Goal: Share content

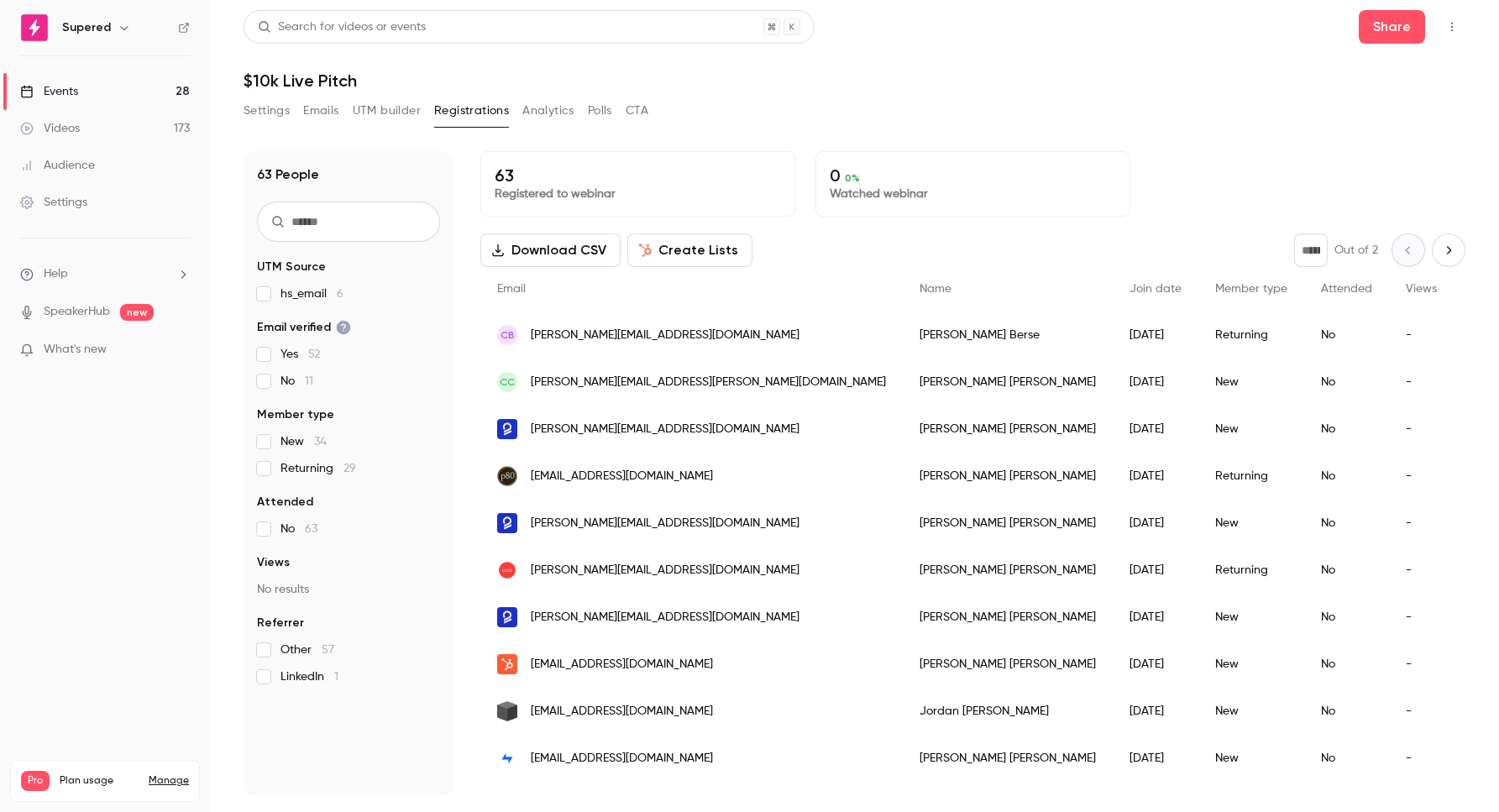
click at [82, 89] on link "Events 28" at bounding box center [105, 91] width 210 height 37
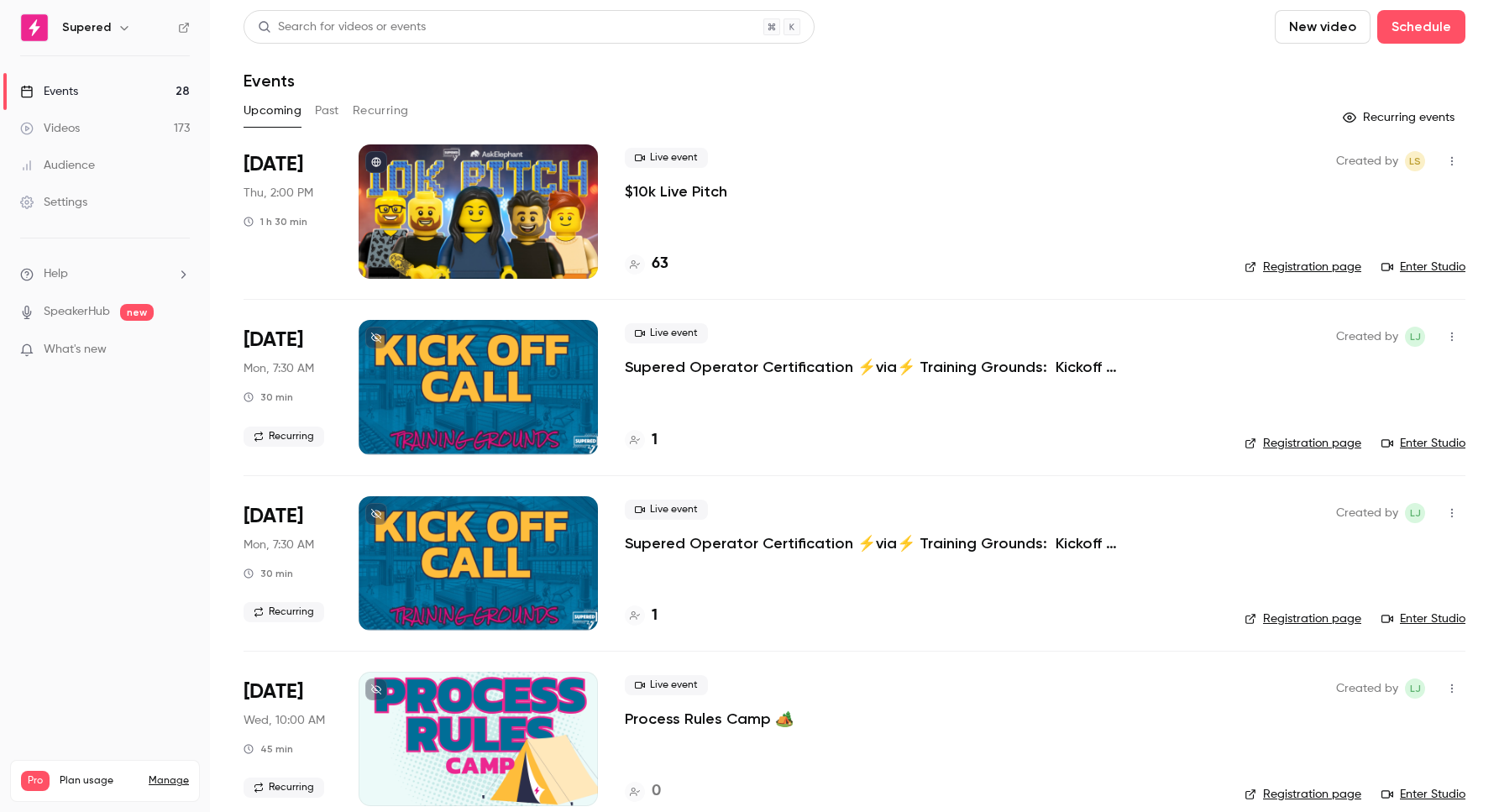
click at [1453, 160] on icon "button" at bounding box center [1451, 161] width 14 height 12
click at [1346, 204] on div "Share" at bounding box center [1387, 203] width 128 height 17
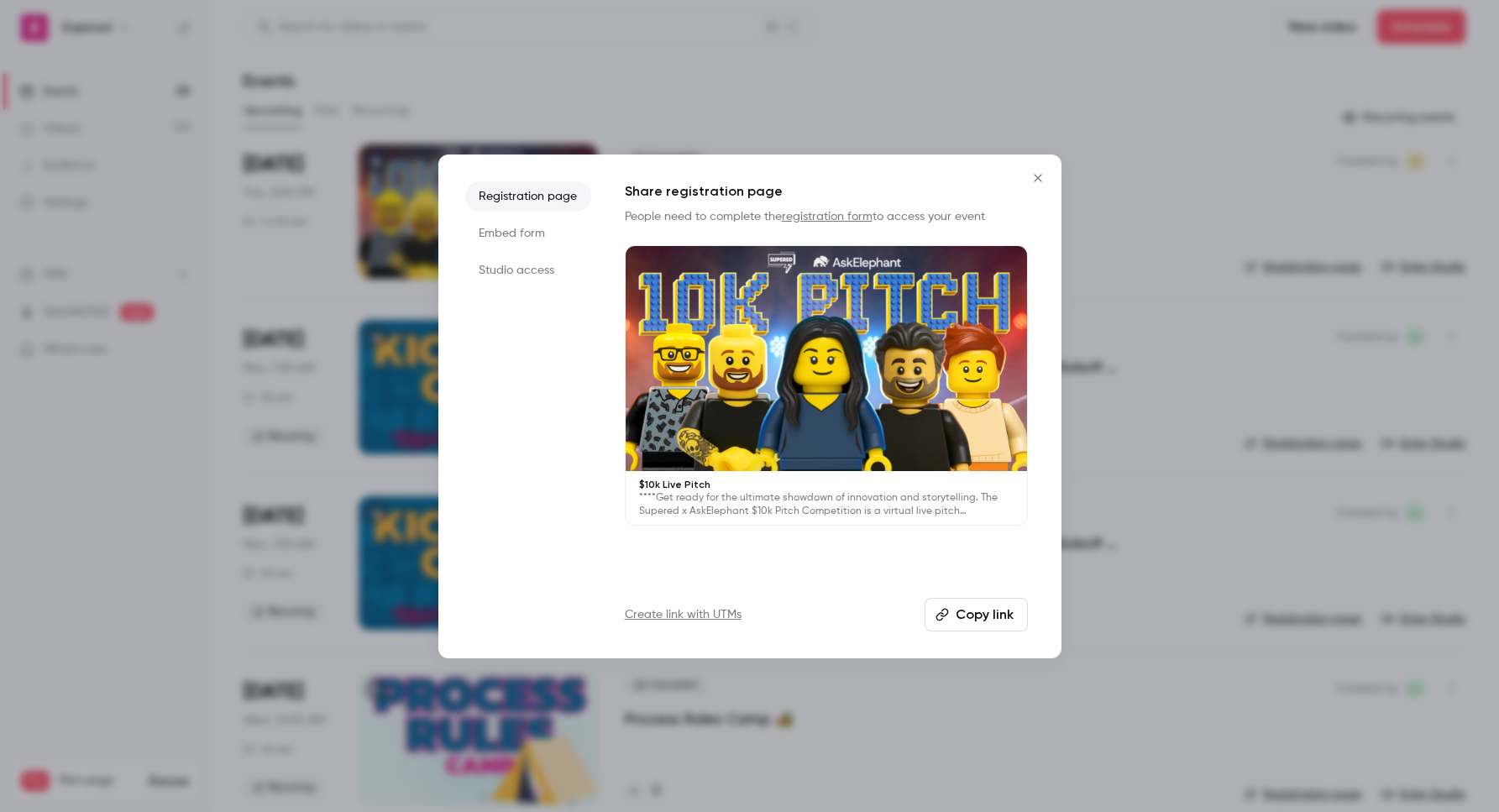
click at [509, 272] on li "Studio access" at bounding box center [528, 270] width 126 height 30
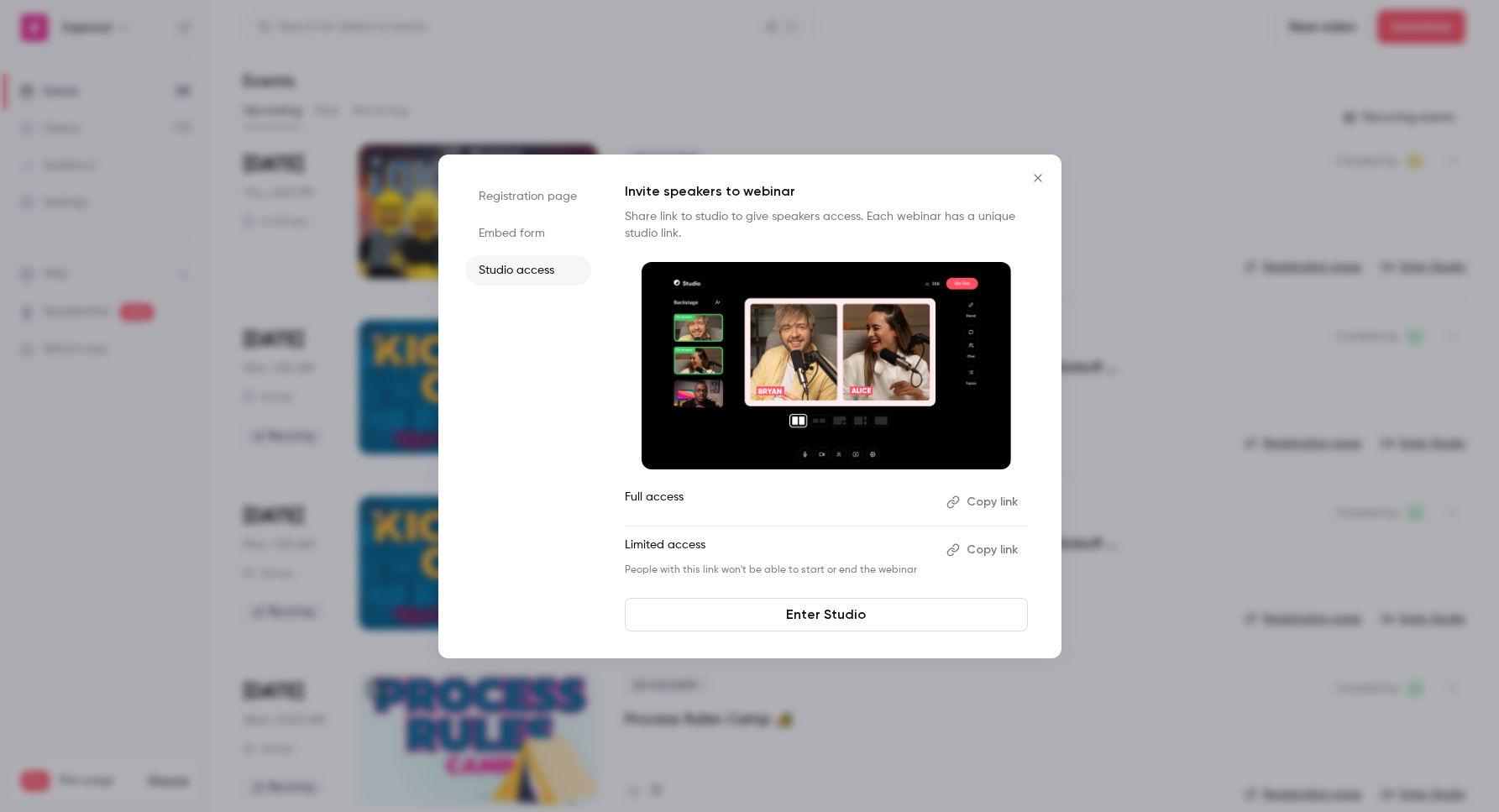
click at [1032, 180] on icon "Close" at bounding box center [1038, 178] width 20 height 14
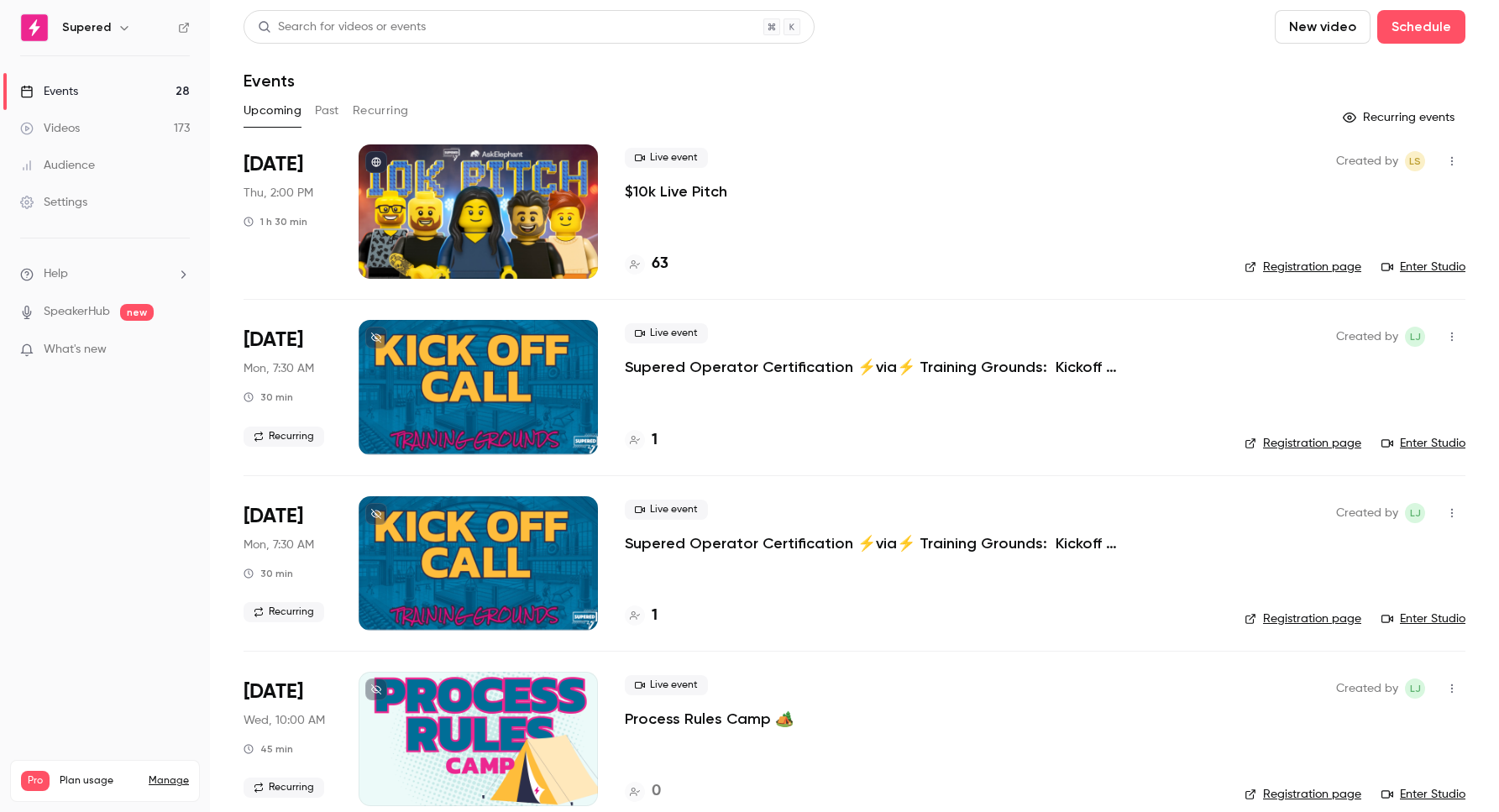
click at [1453, 160] on icon "button" at bounding box center [1451, 161] width 14 height 12
click at [1347, 204] on div "Share" at bounding box center [1387, 203] width 128 height 17
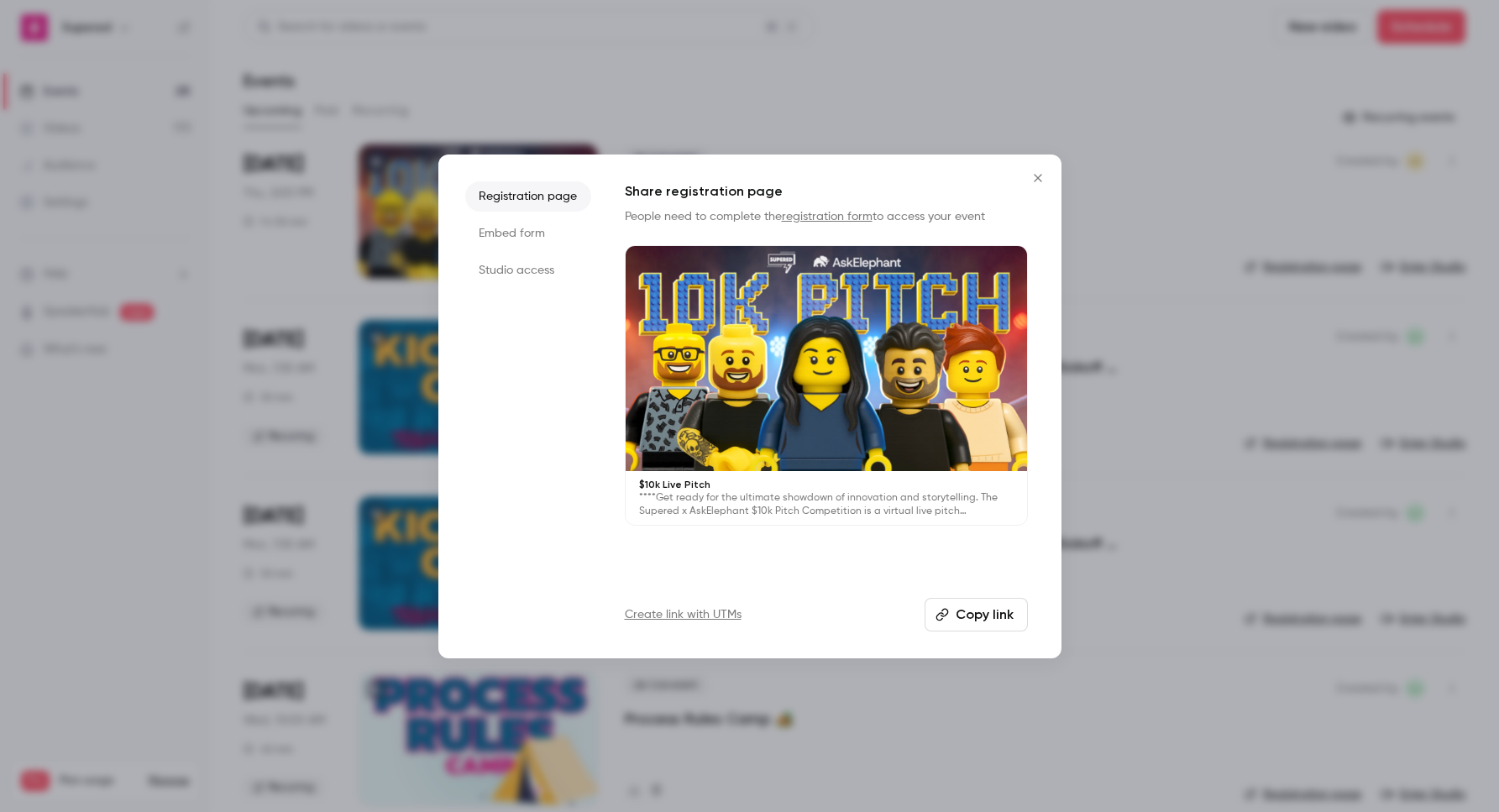
click at [517, 275] on li "Studio access" at bounding box center [528, 270] width 126 height 30
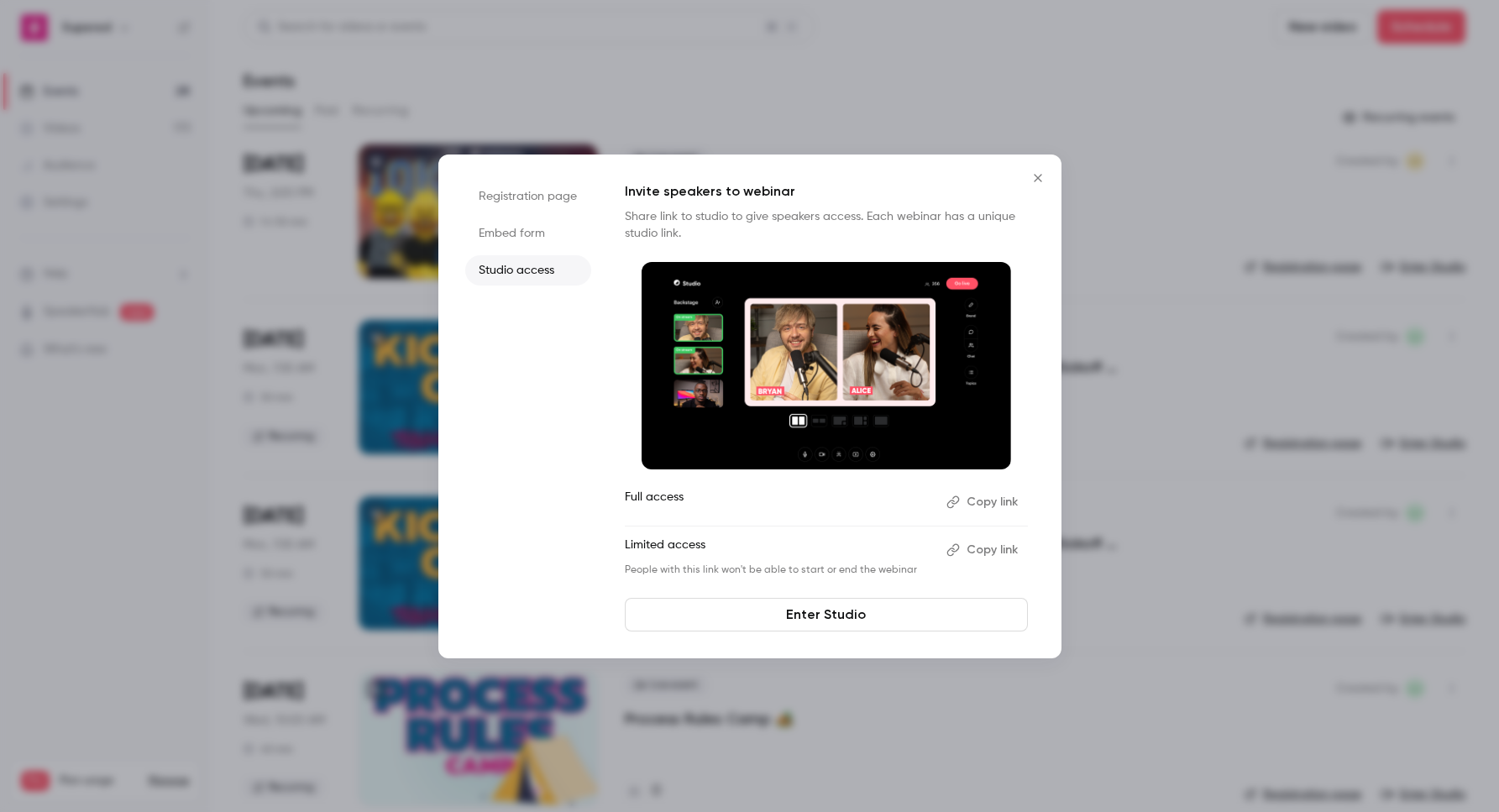
click at [1037, 176] on icon "Close" at bounding box center [1038, 178] width 20 height 14
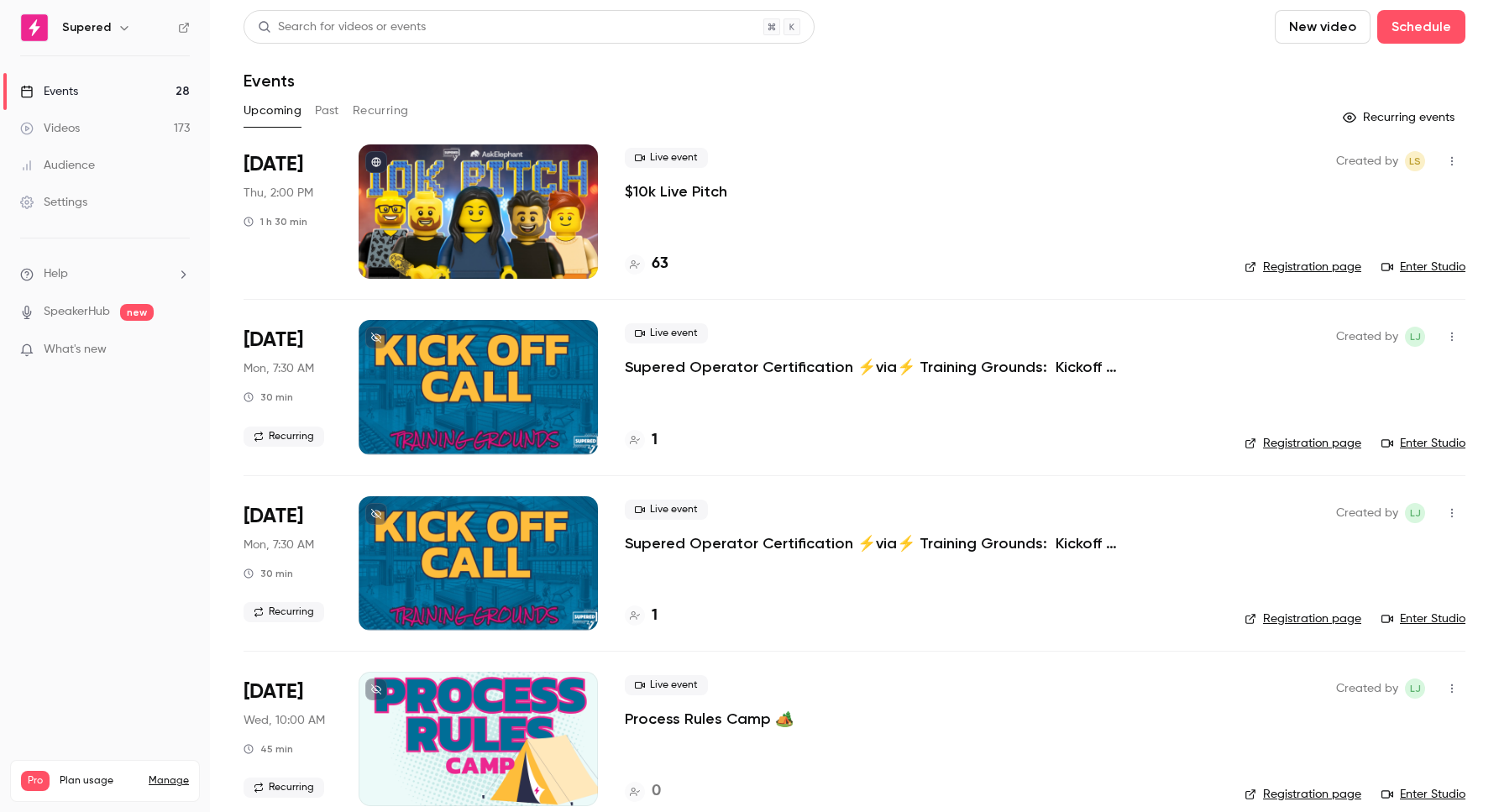
click at [1447, 162] on icon "button" at bounding box center [1451, 161] width 14 height 12
click at [1386, 209] on div "Share" at bounding box center [1387, 203] width 128 height 17
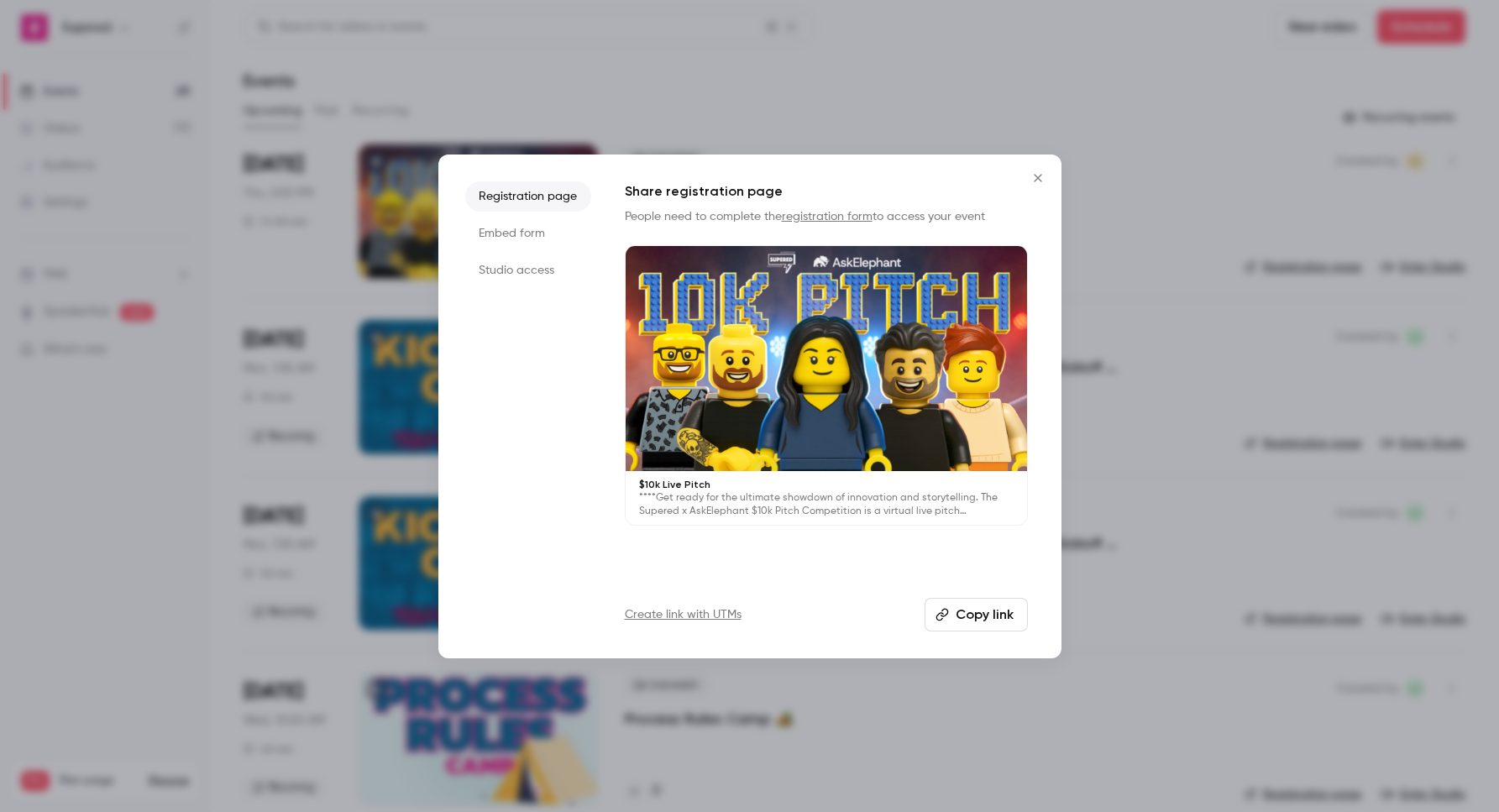
drag, startPoint x: 531, startPoint y: 284, endPoint x: 517, endPoint y: 272, distance: 18.4
click at [525, 278] on li "Studio access" at bounding box center [528, 270] width 126 height 30
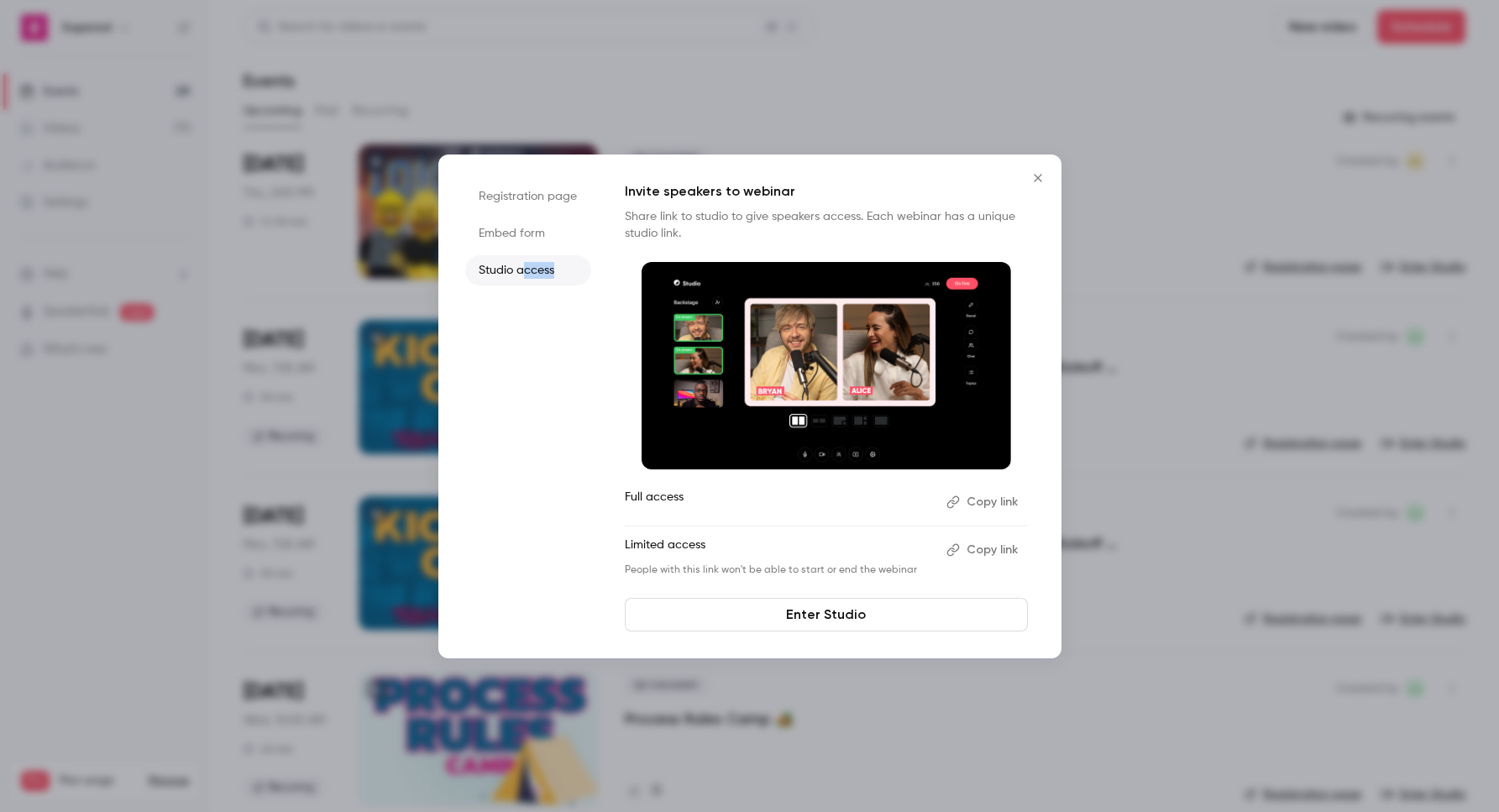
click at [992, 553] on button "Copy link" at bounding box center [983, 550] width 88 height 27
click at [1039, 180] on icon "Close" at bounding box center [1038, 178] width 20 height 14
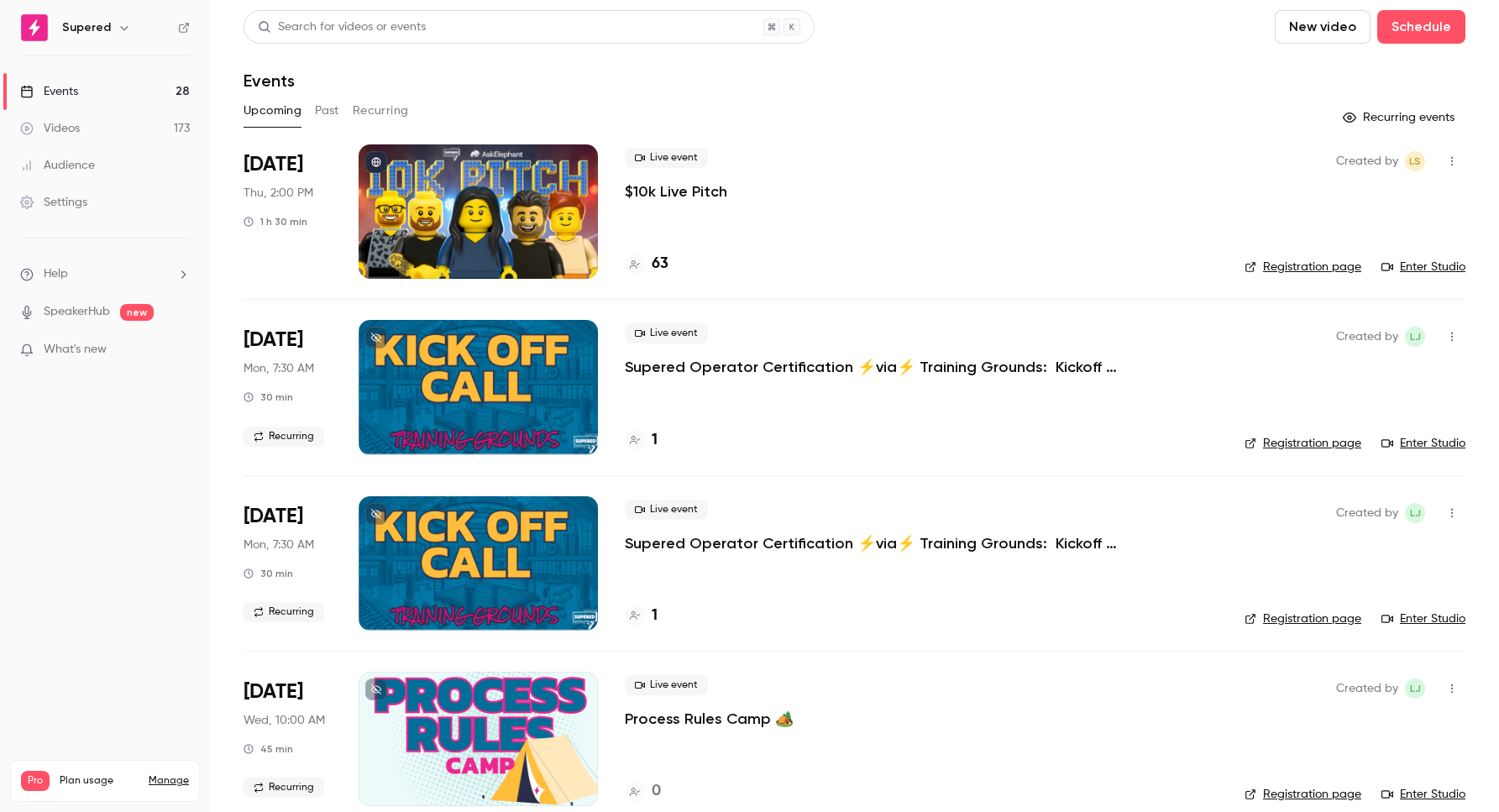
click at [1426, 260] on link "Enter Studio" at bounding box center [1423, 267] width 84 height 17
